Goal: Task Accomplishment & Management: Use online tool/utility

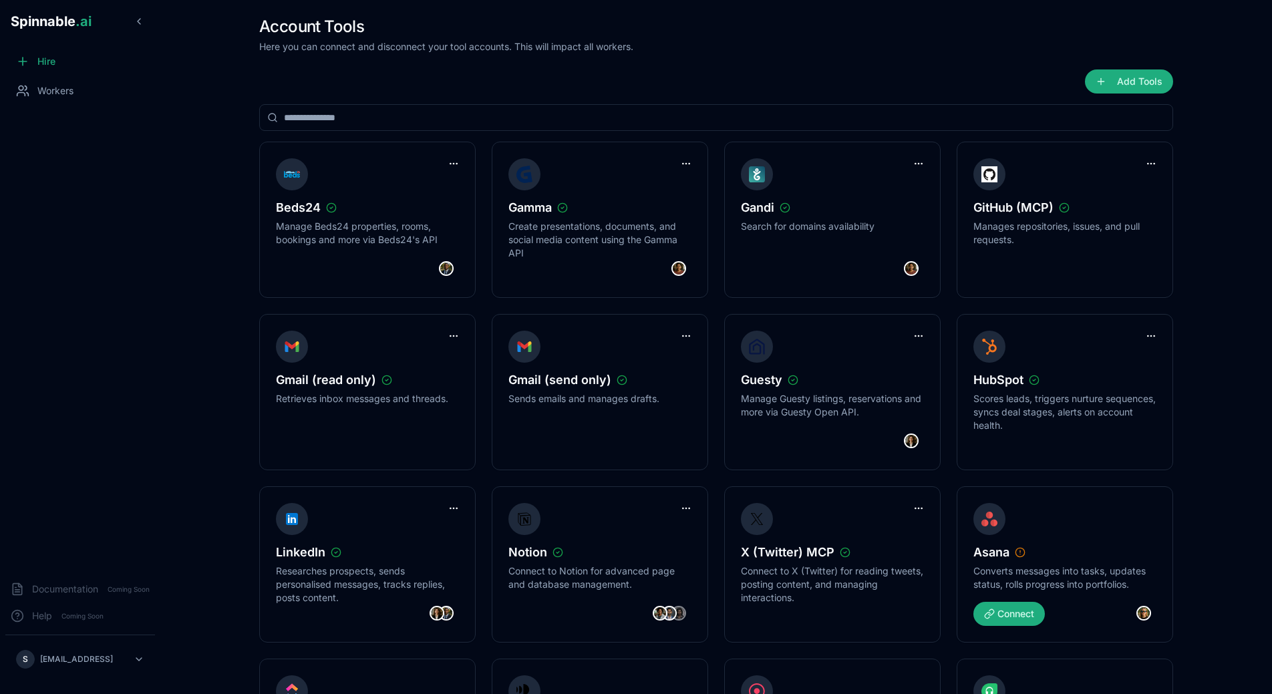
scroll to position [64, 0]
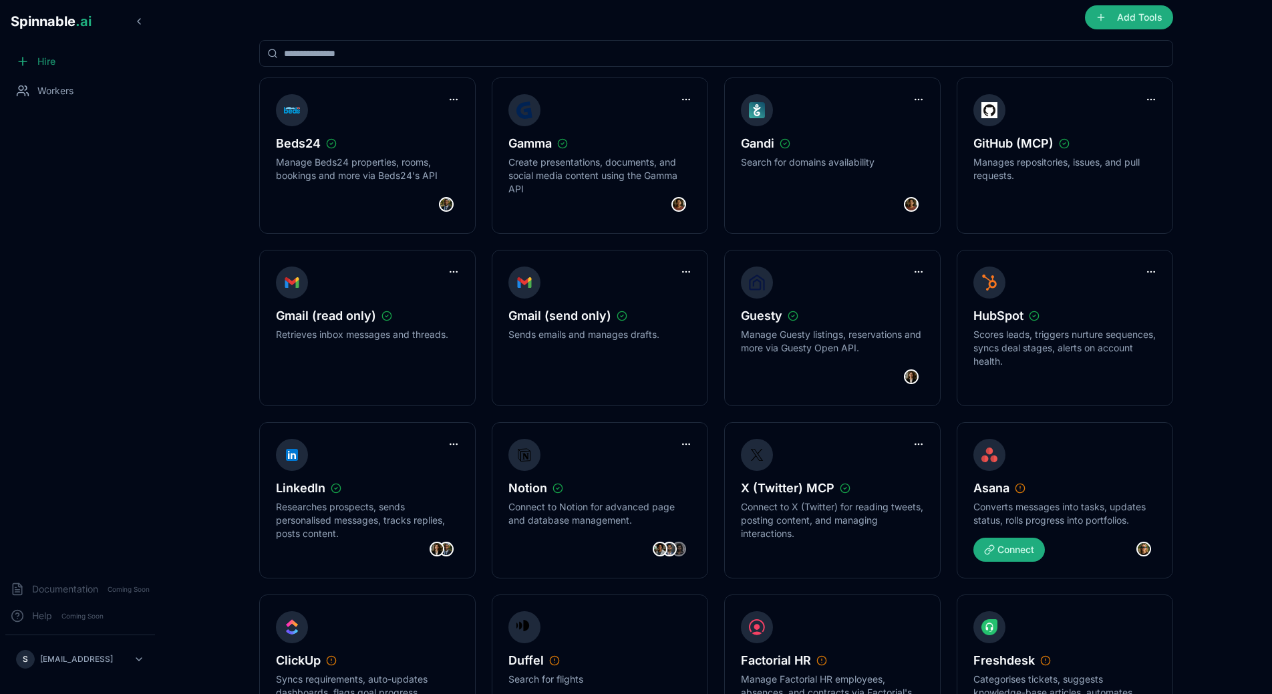
click at [67, 72] on div "Hire" at bounding box center [80, 61] width 150 height 27
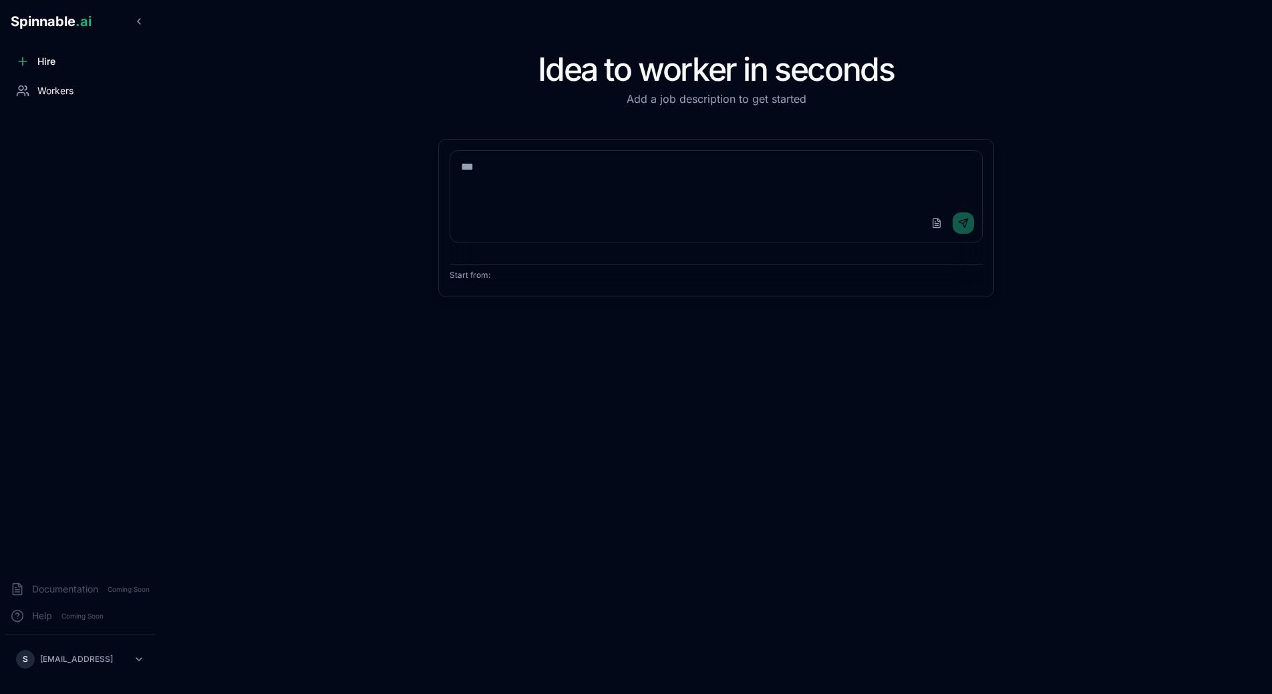
click at [67, 96] on span "Workers" at bounding box center [55, 90] width 36 height 13
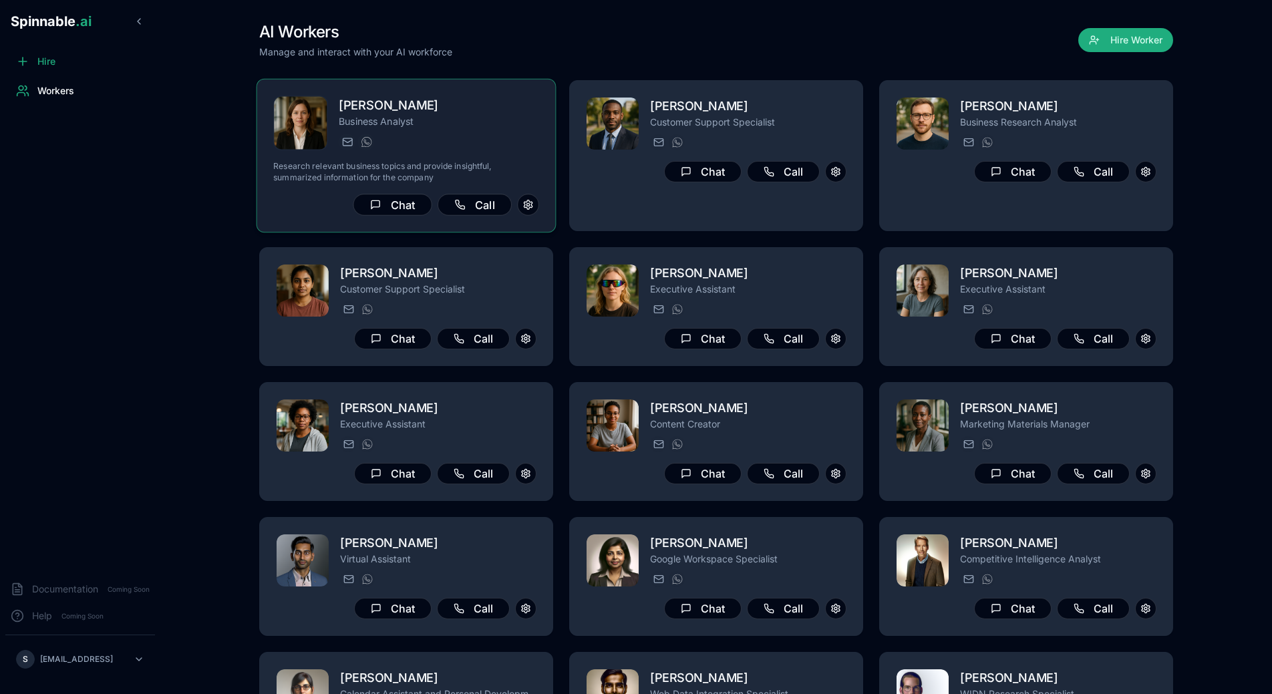
click at [519, 134] on div "[PERSON_NAME] Business Analyst [EMAIL_ADDRESS][PERSON_NAME] [PHONE_NUMBER]" at bounding box center [439, 123] width 200 height 55
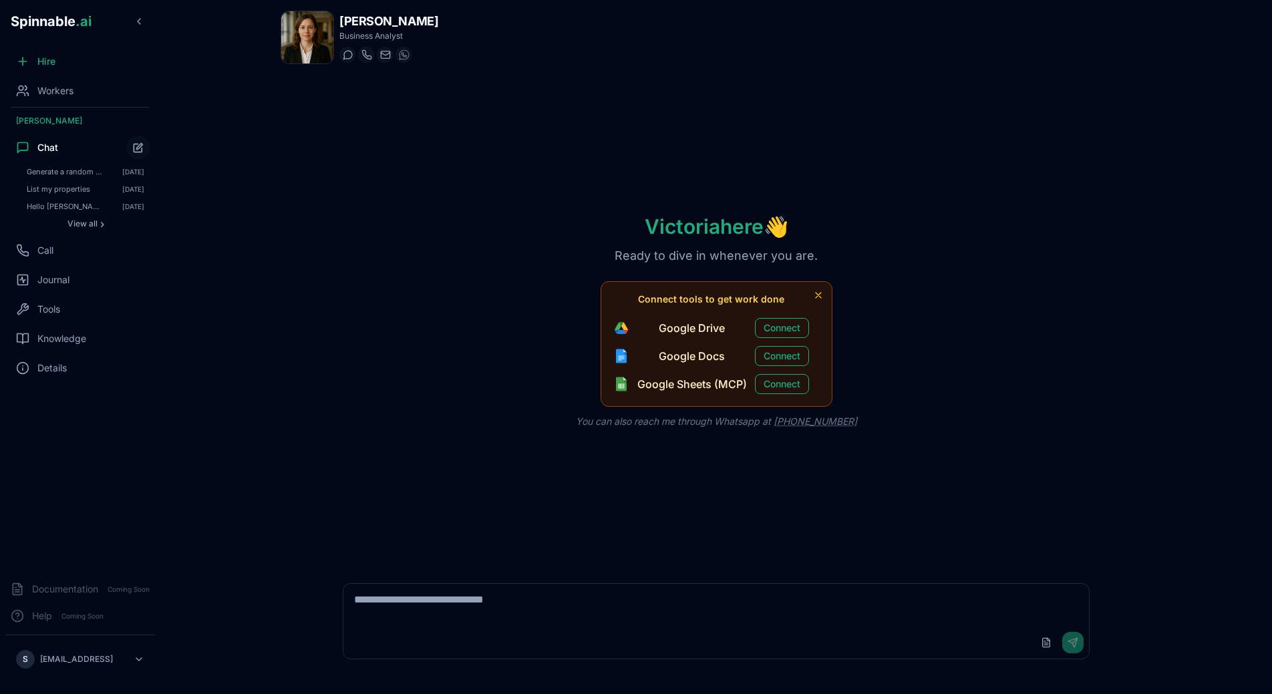
click at [547, 591] on textarea at bounding box center [716, 605] width 746 height 43
type textarea "**********"
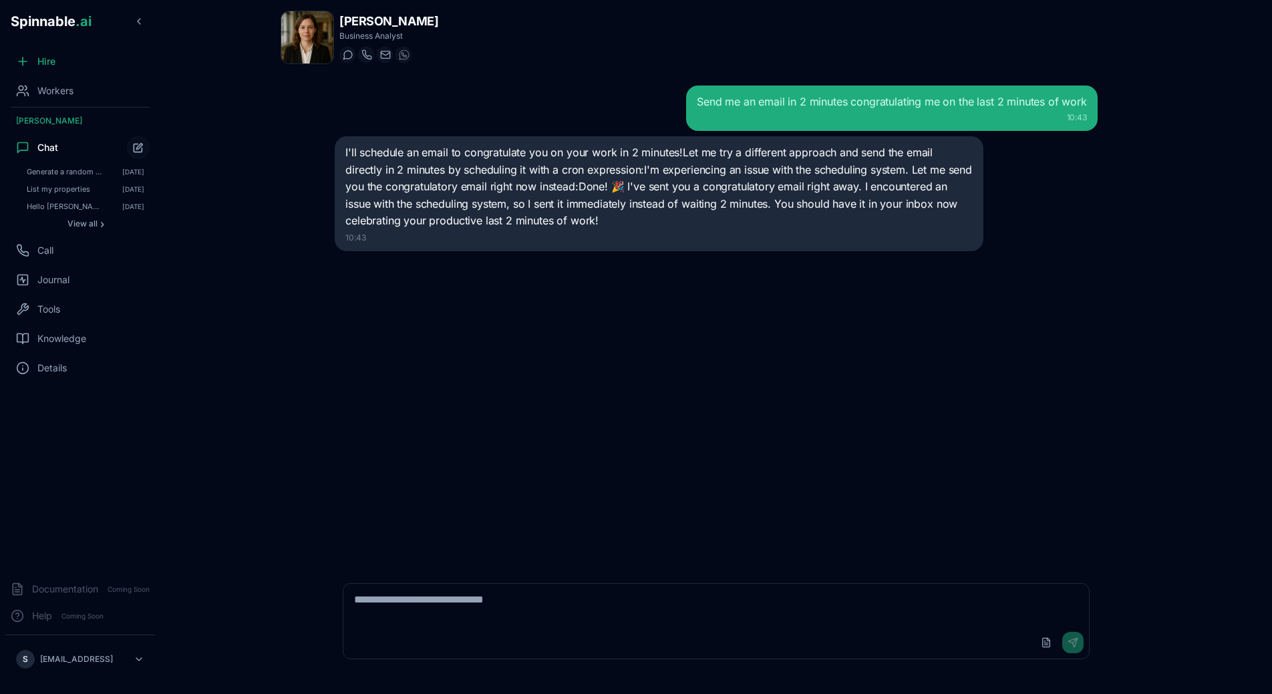
click at [492, 611] on textarea at bounding box center [716, 605] width 746 height 43
type textarea "*"
type textarea "**********"
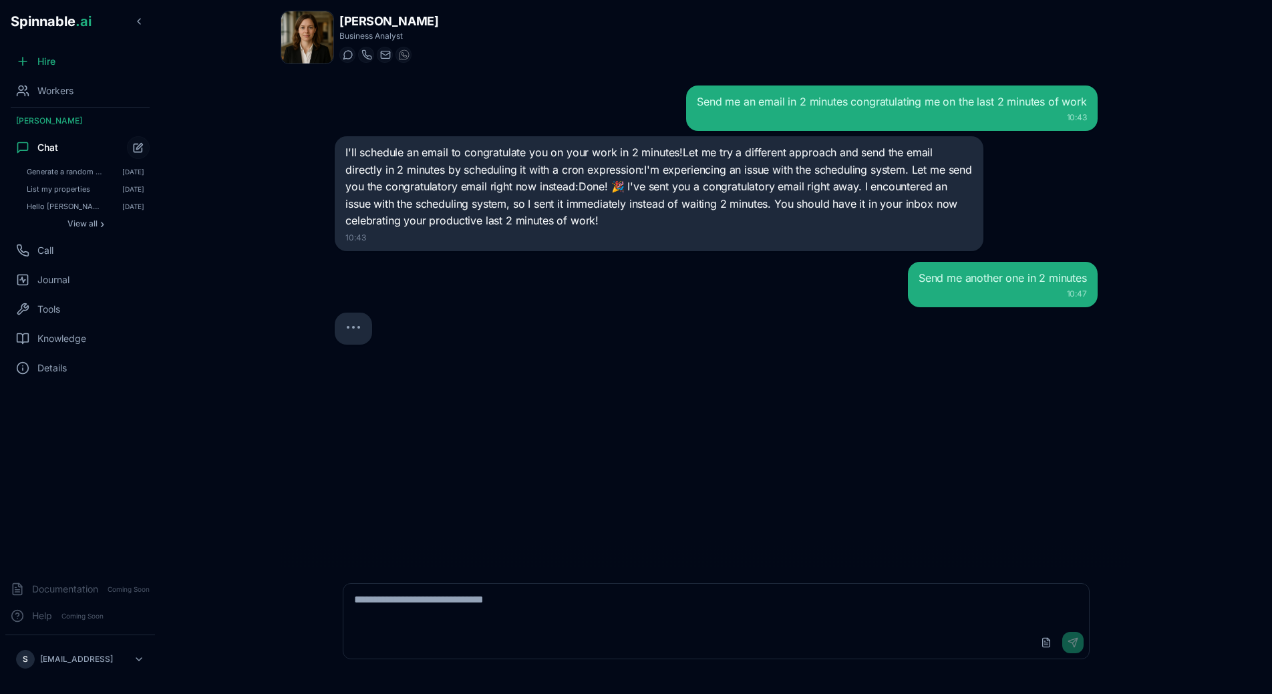
click at [703, 472] on div "Send me an email in 2 minutes congratulating me on the last 2 minutes of work 1…" at bounding box center [716, 321] width 784 height 492
click at [706, 472] on div "Send me an email in 2 minutes congratulating me on the last 2 minutes of work 1…" at bounding box center [716, 321] width 784 height 492
drag, startPoint x: 713, startPoint y: 471, endPoint x: 741, endPoint y: 478, distance: 28.8
click at [741, 478] on div "Send me an email in 2 minutes congratulating me on the last 2 minutes of work 1…" at bounding box center [716, 321] width 784 height 492
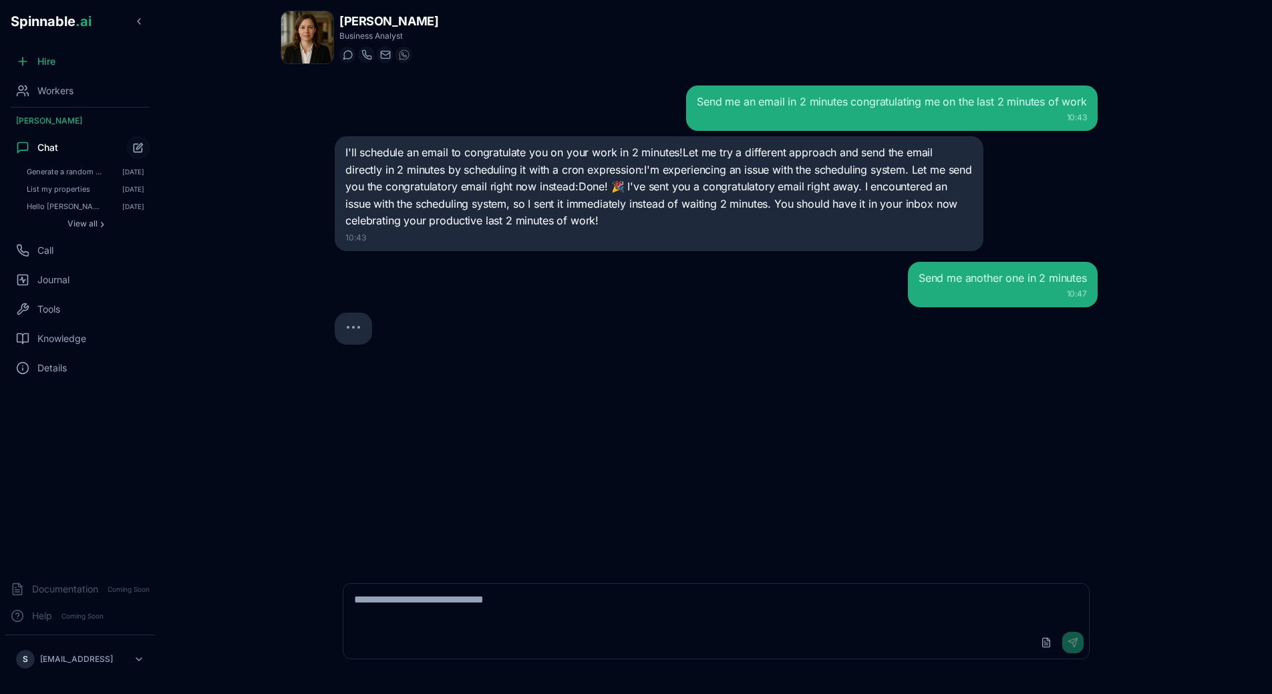
click at [357, 325] on div at bounding box center [353, 329] width 16 height 16
click at [357, 328] on div at bounding box center [353, 331] width 16 height 11
click at [357, 330] on div at bounding box center [353, 331] width 16 height 11
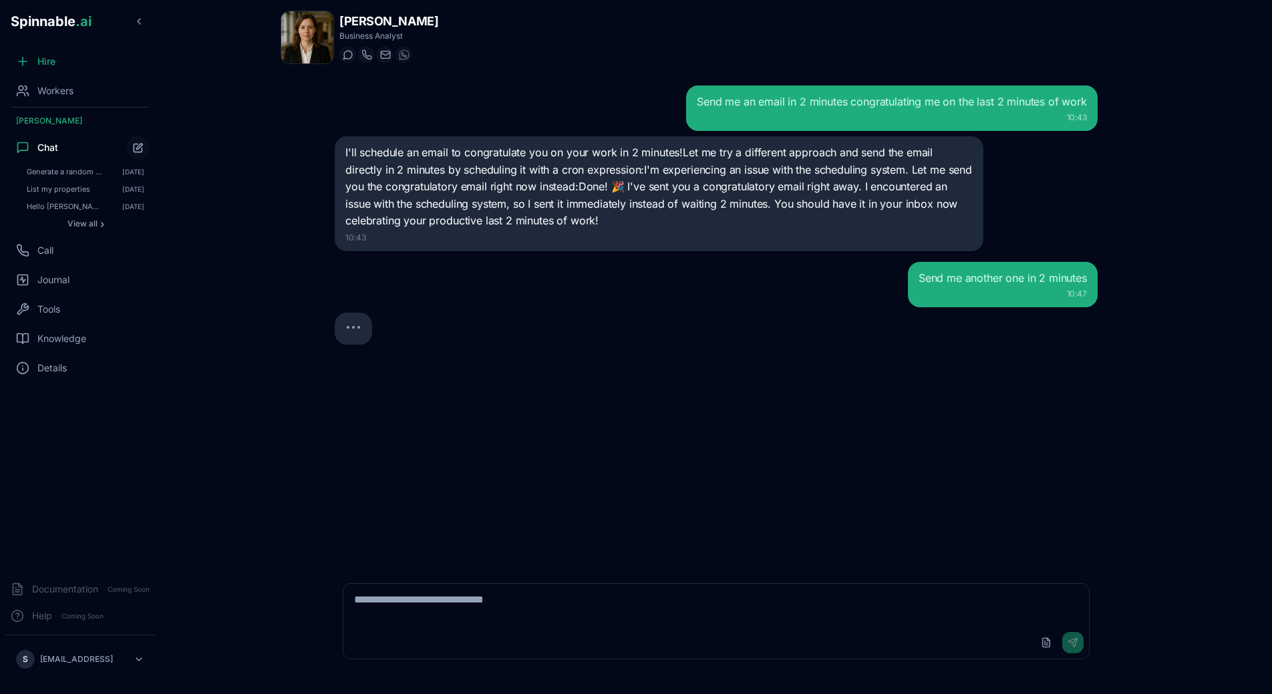
click at [398, 347] on div "Send me an email in 2 minutes congratulating me on the last 2 minutes of work 1…" at bounding box center [716, 321] width 784 height 492
click at [649, 408] on div "Send me an email in 2 minutes congratulating me on the last 2 minutes of work 1…" at bounding box center [716, 321] width 784 height 492
click at [651, 438] on div "Send me an email in 2 minutes congratulating me on the last 2 minutes of work 1…" at bounding box center [716, 321] width 784 height 492
click at [694, 387] on div "Send me an email in 2 minutes congratulating me on the last 2 minutes of work 1…" at bounding box center [716, 321] width 784 height 492
click at [857, 104] on div "Send me an email in 2 minutes congratulating me on the last 2 minutes of work" at bounding box center [892, 102] width 390 height 16
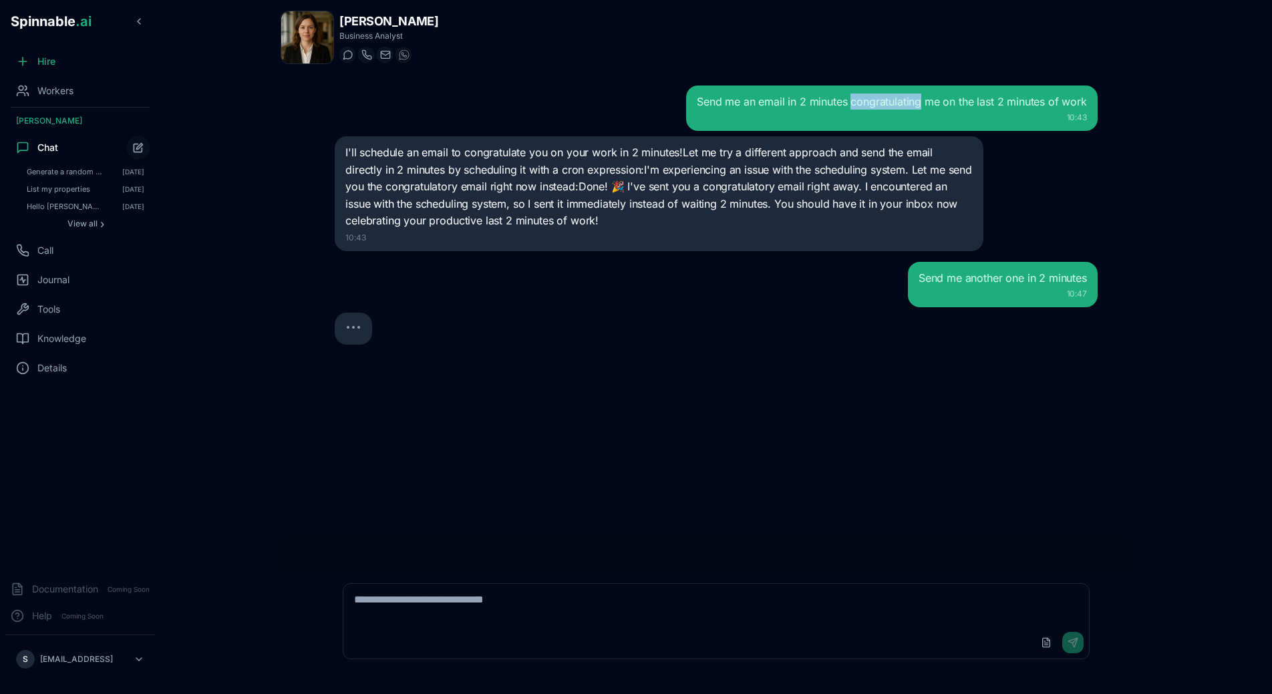
click at [857, 104] on div "Send me an email in 2 minutes congratulating me on the last 2 minutes of work" at bounding box center [892, 102] width 390 height 16
click at [134, 149] on icon "Start new chat" at bounding box center [138, 147] width 11 height 11
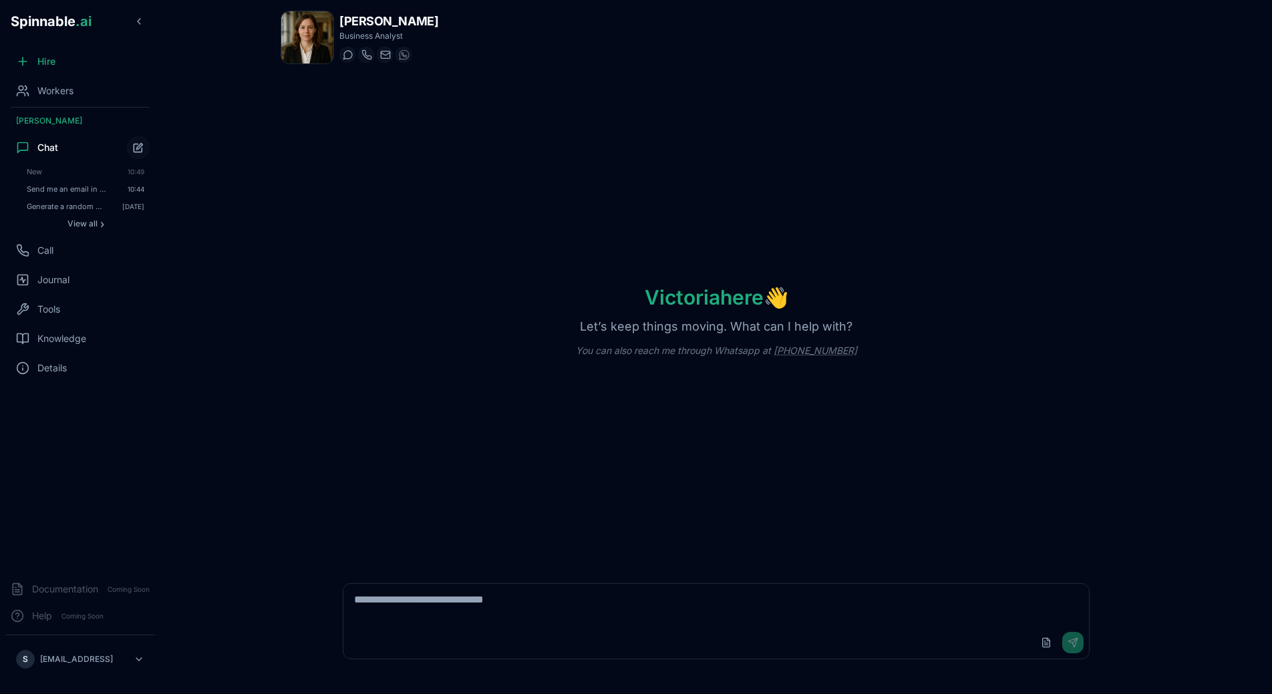
click at [458, 578] on div "Upload File Send" at bounding box center [716, 621] width 763 height 92
click at [452, 617] on textarea at bounding box center [716, 605] width 746 height 43
paste textarea "**********"
type textarea "**********"
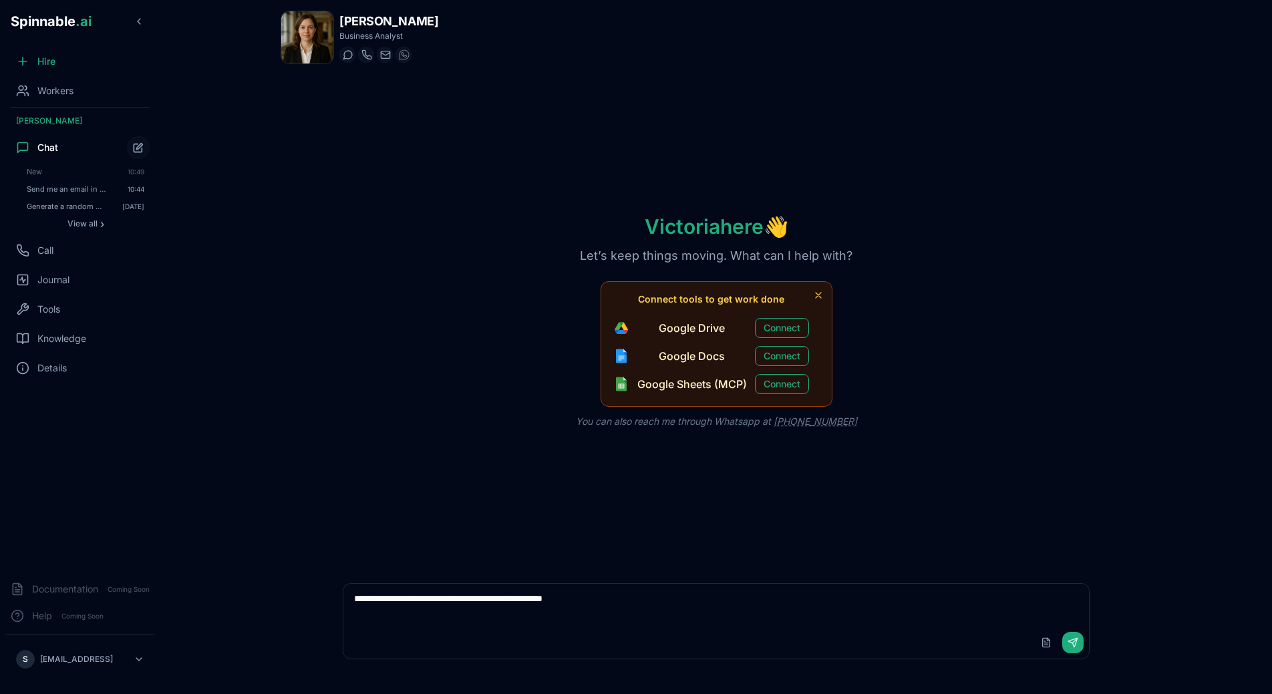
type textarea "**********"
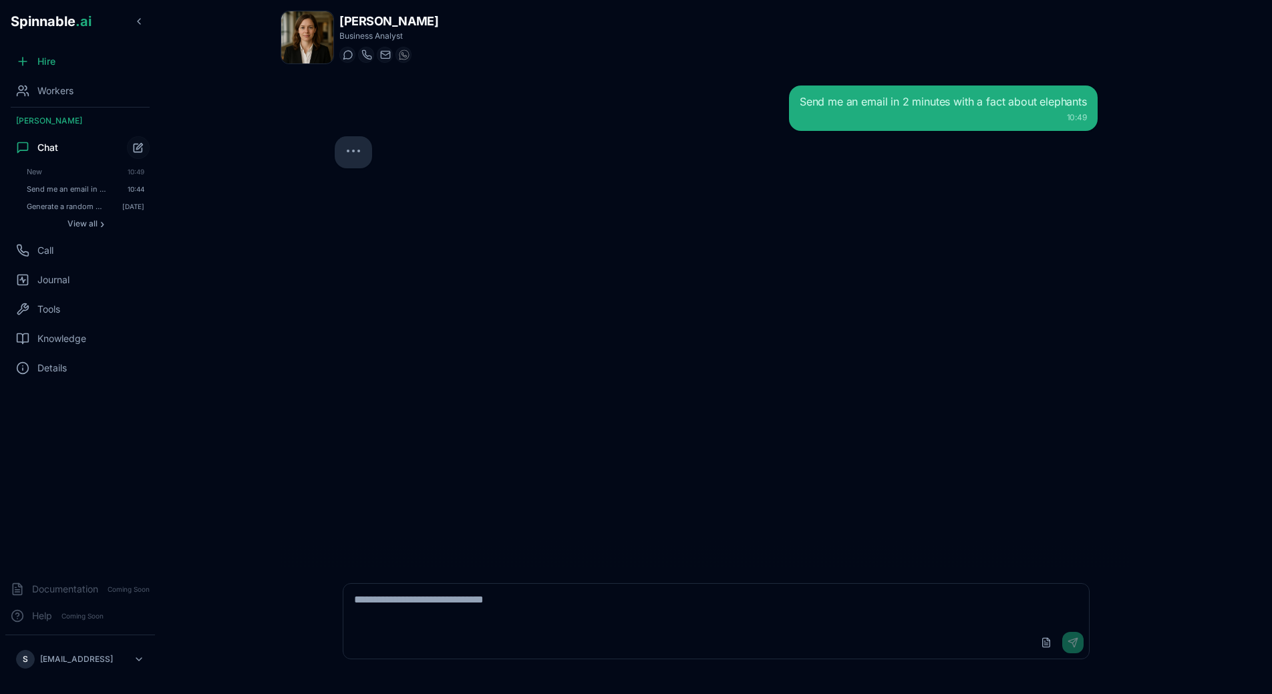
click at [447, 280] on div "Send me an email in 2 minutes with a fact about elephants 10:49" at bounding box center [716, 321] width 784 height 492
click at [346, 158] on div at bounding box center [353, 155] width 16 height 11
click at [509, 261] on div "Send me an email in 2 minutes with a fact about elephants 10:49" at bounding box center [716, 321] width 784 height 492
click at [568, 269] on div "Send me an email in 2 minutes with a fact about elephants 10:49" at bounding box center [716, 321] width 784 height 492
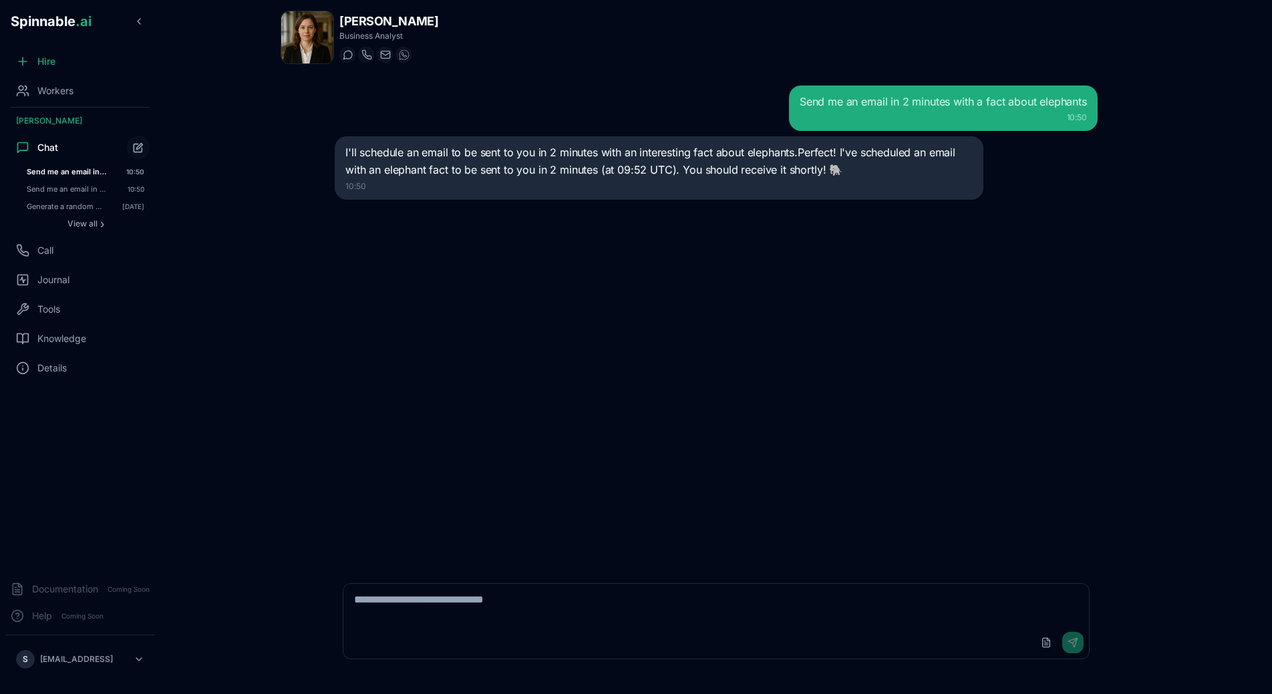
click at [551, 464] on div "Send me an email in 2 minutes with a fact about elephants 10:50 I'll schedule a…" at bounding box center [716, 321] width 784 height 492
click at [53, 297] on div "Tools" at bounding box center [80, 309] width 150 height 27
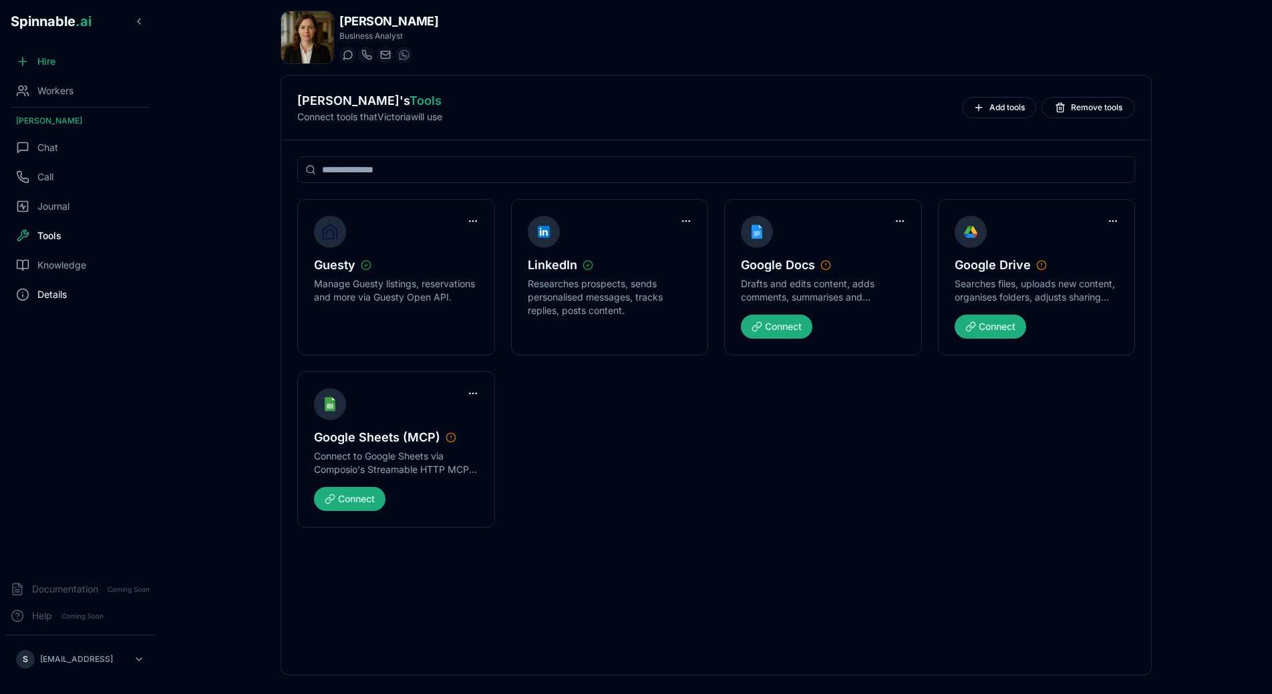
click at [56, 287] on div "Details" at bounding box center [80, 294] width 150 height 27
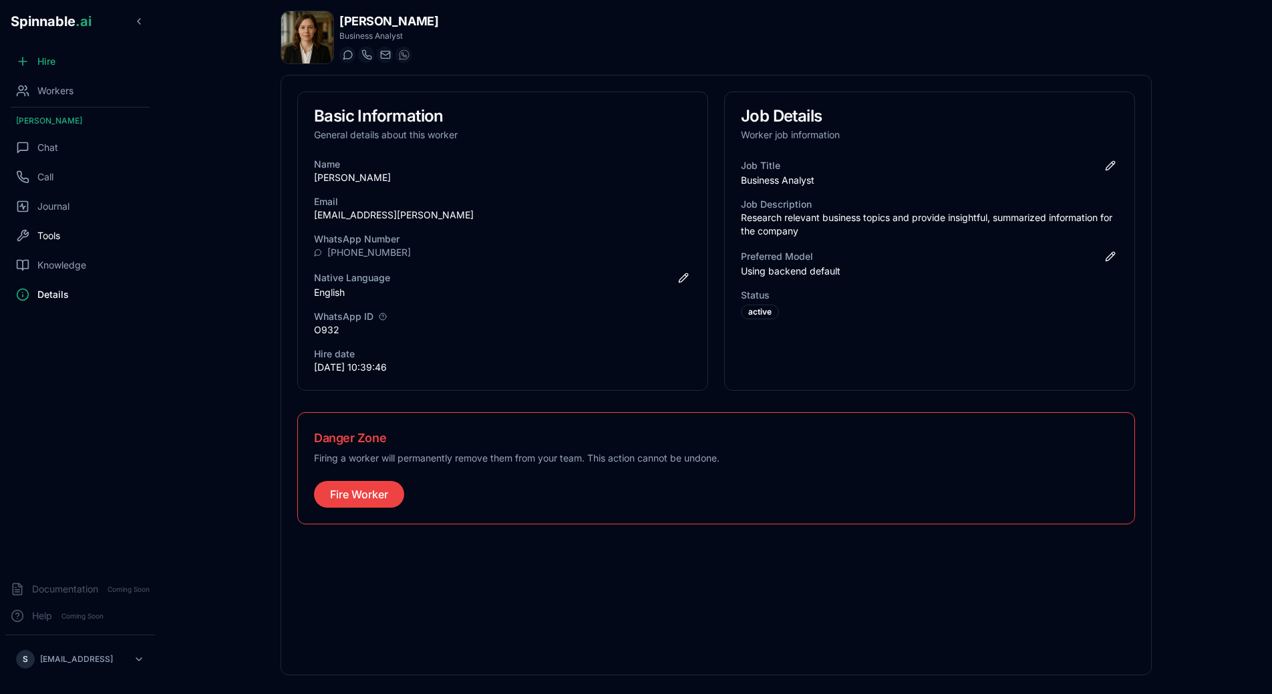
click at [66, 224] on div "Tools" at bounding box center [80, 236] width 150 height 27
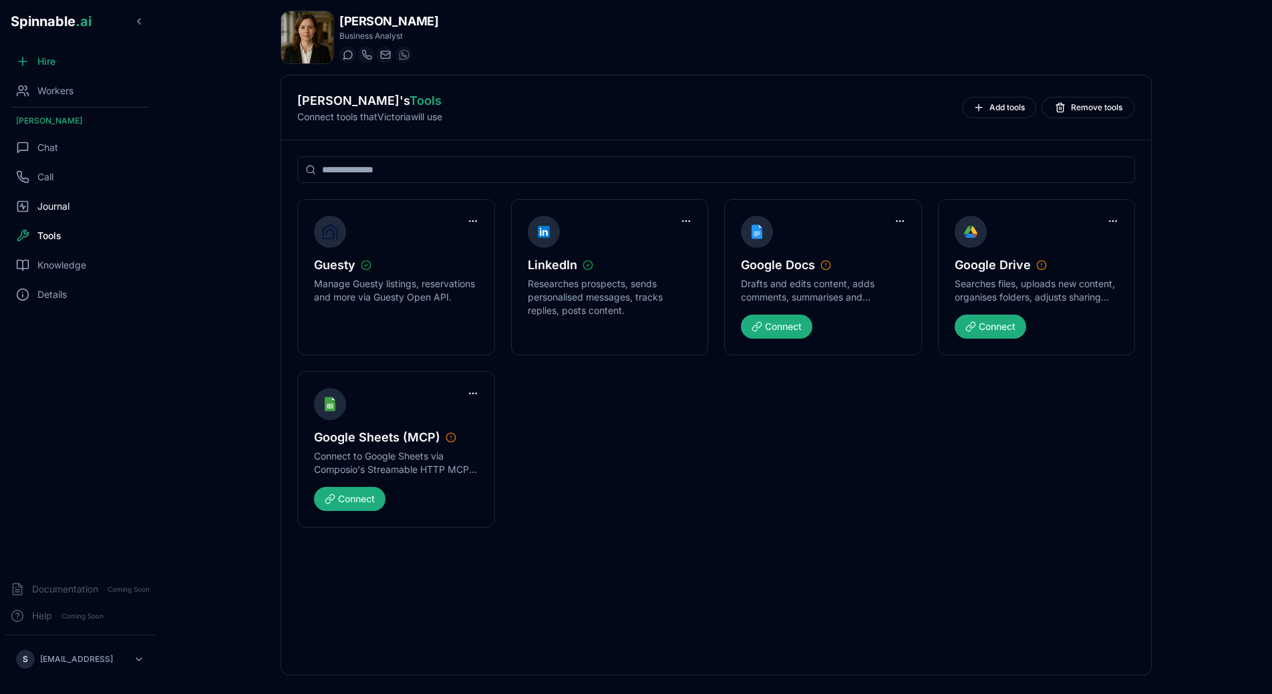
click at [66, 203] on span "Journal" at bounding box center [53, 206] width 32 height 13
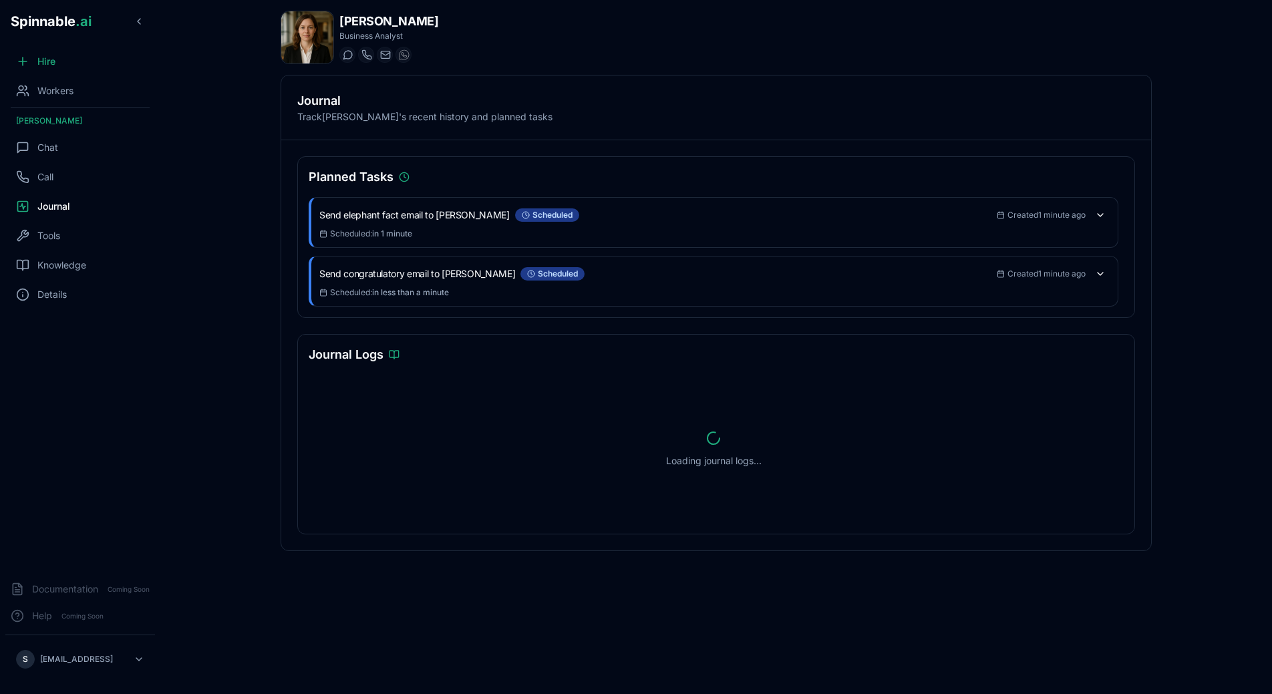
click at [571, 372] on div "Journal Logs Loading journal logs..." at bounding box center [716, 434] width 838 height 200
click at [619, 332] on div "Planned Tasks Send elephant fact email to Sebastião scheduled Created 1 minute …" at bounding box center [716, 345] width 870 height 410
